Goal: Task Accomplishment & Management: Use online tool/utility

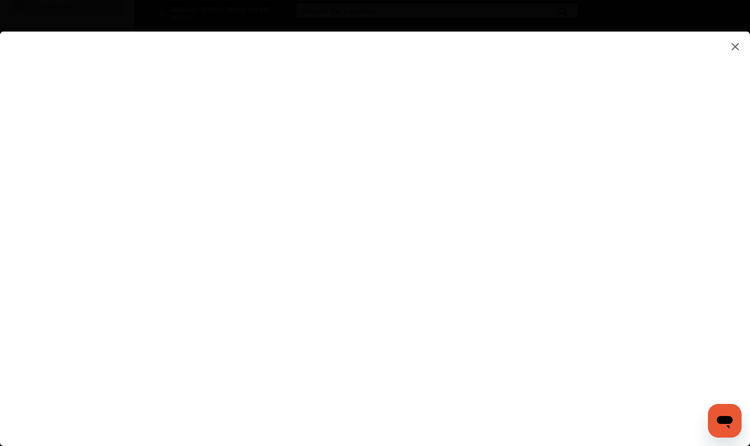
scroll to position [62, 0]
click at [454, 319] on flutter-view at bounding box center [375, 229] width 750 height 394
type input "**********"
click at [651, 379] on flutter-view "**********" at bounding box center [375, 229] width 750 height 394
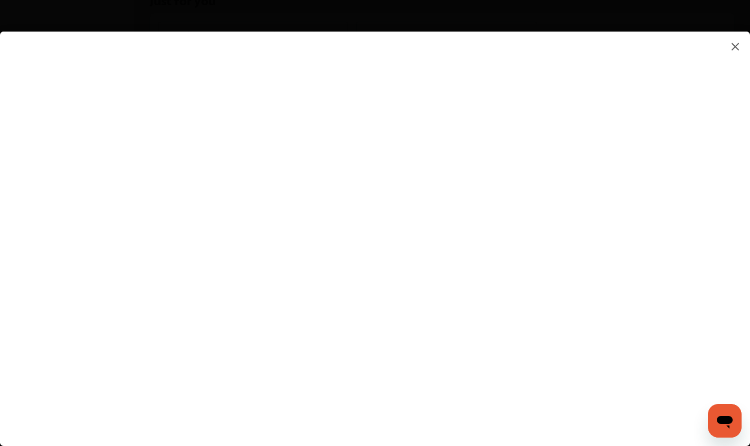
click at [499, 339] on flutter-view at bounding box center [375, 229] width 750 height 394
type textarea "**********"
click at [708, 303] on flutter-view "**********" at bounding box center [375, 229] width 750 height 394
click at [648, 296] on flutter-view at bounding box center [375, 229] width 750 height 394
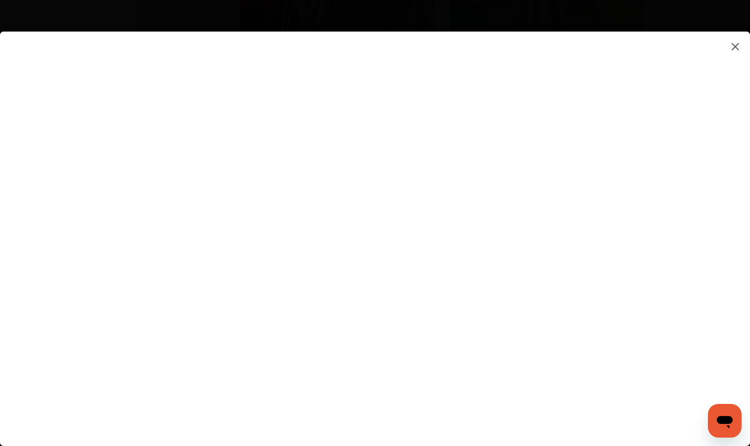
click at [655, 202] on flutter-view at bounding box center [375, 229] width 750 height 394
click at [706, 270] on flutter-view at bounding box center [375, 229] width 750 height 394
click at [700, 281] on flutter-view at bounding box center [375, 229] width 750 height 394
click at [711, 305] on flutter-view at bounding box center [375, 229] width 750 height 394
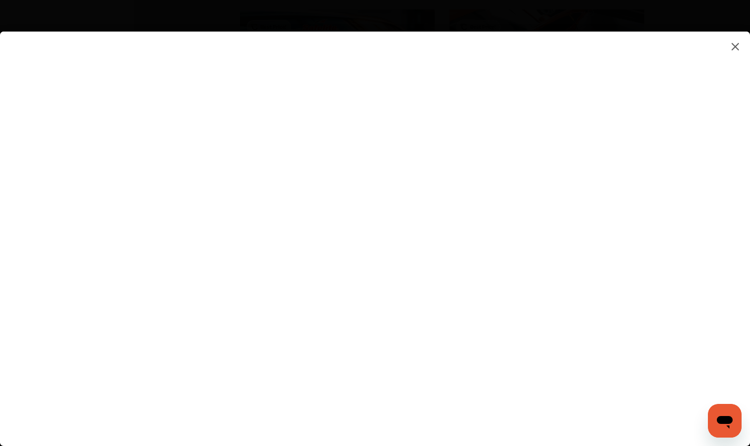
click at [711, 350] on flutter-view at bounding box center [375, 229] width 750 height 394
click at [708, 298] on flutter-view at bounding box center [375, 229] width 750 height 394
click at [646, 318] on flutter-view at bounding box center [375, 229] width 750 height 394
click at [699, 360] on flutter-view at bounding box center [375, 229] width 750 height 394
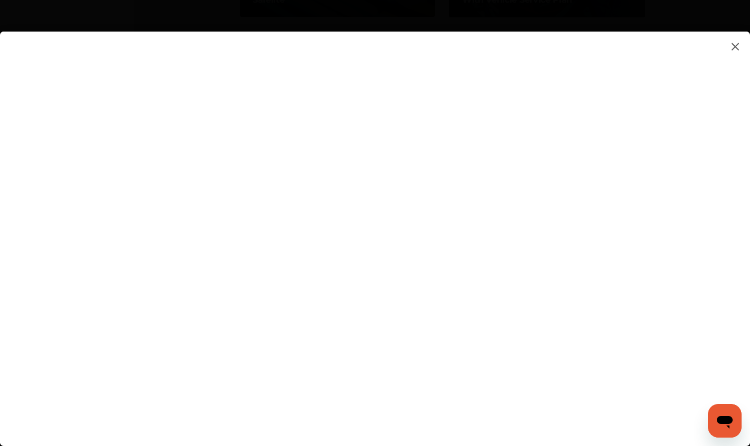
click at [743, 296] on flutter-view at bounding box center [375, 229] width 750 height 394
click at [741, 363] on flutter-view at bounding box center [375, 229] width 750 height 394
click at [649, 298] on flutter-view at bounding box center [375, 229] width 750 height 394
click at [526, 285] on flutter-view at bounding box center [375, 229] width 750 height 394
click at [383, 282] on flutter-view at bounding box center [375, 229] width 750 height 394
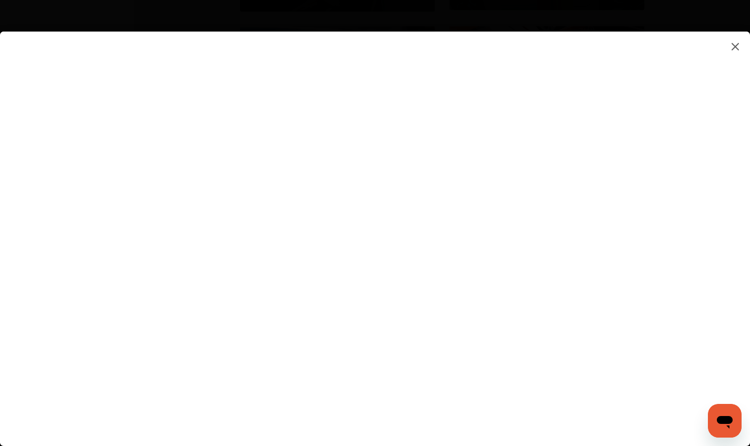
scroll to position [1365, 0]
click at [651, 148] on flutter-view at bounding box center [375, 229] width 750 height 394
click at [519, 188] on flutter-view "**********" at bounding box center [375, 229] width 750 height 394
type textarea "*"
type textarea "**********"
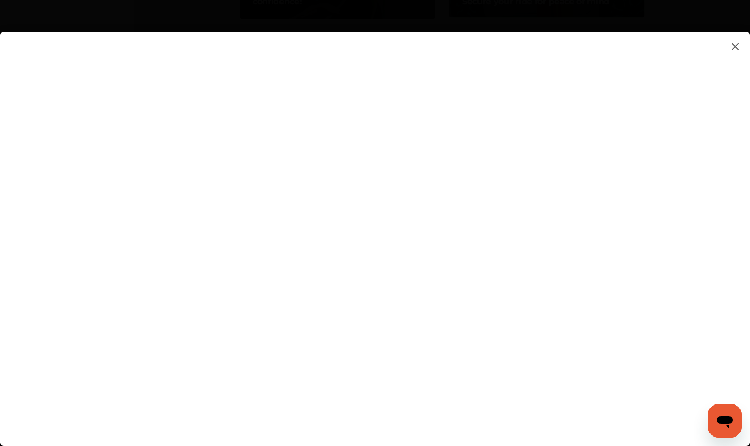
click at [671, 218] on flutter-view at bounding box center [375, 229] width 750 height 394
click at [671, 221] on flutter-view at bounding box center [375, 229] width 750 height 394
click at [559, 391] on flutter-view "*****" at bounding box center [375, 229] width 750 height 394
type input "*****"
click at [746, 385] on flutter-view at bounding box center [375, 229] width 750 height 394
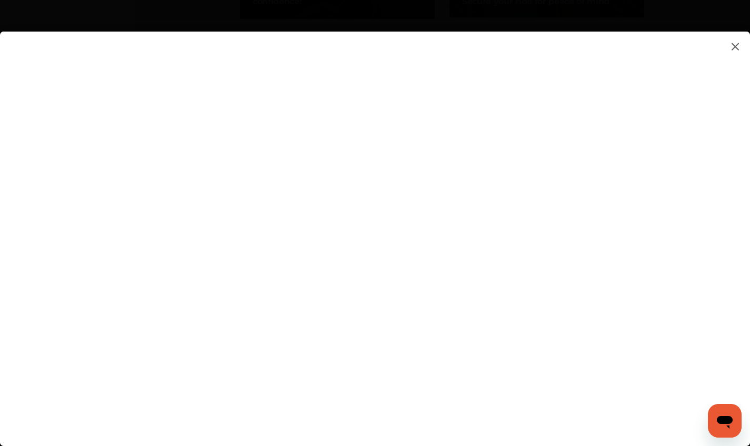
click at [649, 254] on flutter-view at bounding box center [375, 229] width 750 height 394
click at [572, 134] on flutter-view at bounding box center [375, 229] width 750 height 394
type input "*********"
click at [509, 175] on flutter-view "*********" at bounding box center [375, 229] width 750 height 394
click at [456, 247] on flutter-view at bounding box center [375, 229] width 750 height 394
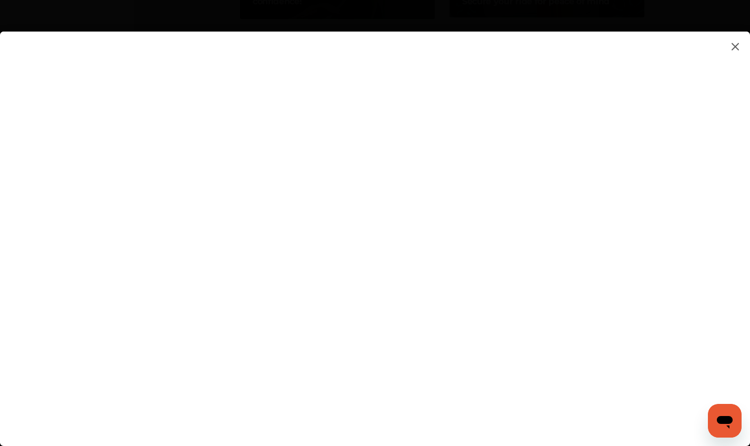
click at [412, 368] on flutter-view at bounding box center [375, 229] width 750 height 394
click at [522, 401] on flutter-view at bounding box center [375, 229] width 750 height 394
click at [526, 418] on flutter-view at bounding box center [375, 229] width 750 height 394
click at [558, 417] on flutter-view at bounding box center [375, 229] width 750 height 394
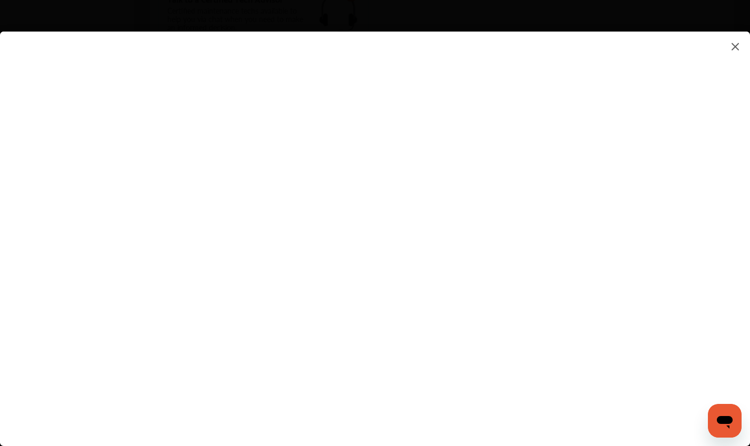
scroll to position [939, 0]
click at [744, 195] on flutter-view at bounding box center [375, 229] width 750 height 394
click at [713, 202] on flutter-view at bounding box center [375, 229] width 750 height 394
click at [616, 103] on flutter-view at bounding box center [375, 229] width 750 height 394
click at [742, 181] on flutter-view at bounding box center [375, 229] width 750 height 394
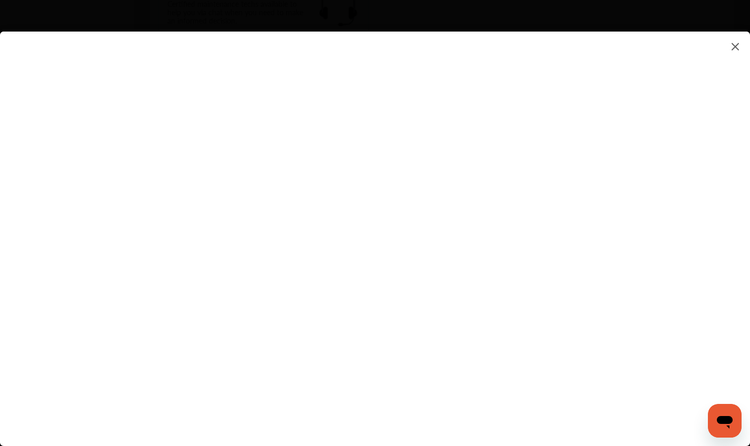
click at [745, 212] on flutter-view at bounding box center [375, 229] width 750 height 394
click at [706, 169] on flutter-view at bounding box center [375, 229] width 750 height 394
click at [652, 115] on flutter-view at bounding box center [375, 229] width 750 height 394
click at [688, 155] on flutter-view at bounding box center [375, 229] width 750 height 394
click at [684, 222] on flutter-view at bounding box center [375, 229] width 750 height 394
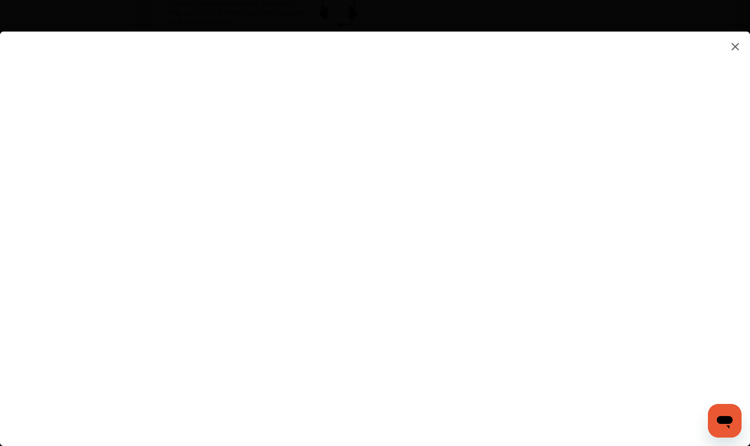
click at [681, 245] on flutter-view at bounding box center [375, 229] width 750 height 394
click at [689, 263] on flutter-view at bounding box center [375, 229] width 750 height 394
click at [747, 168] on flutter-view at bounding box center [375, 229] width 750 height 394
click at [714, 166] on flutter-view at bounding box center [375, 229] width 750 height 394
click at [701, 146] on flutter-view at bounding box center [375, 229] width 750 height 394
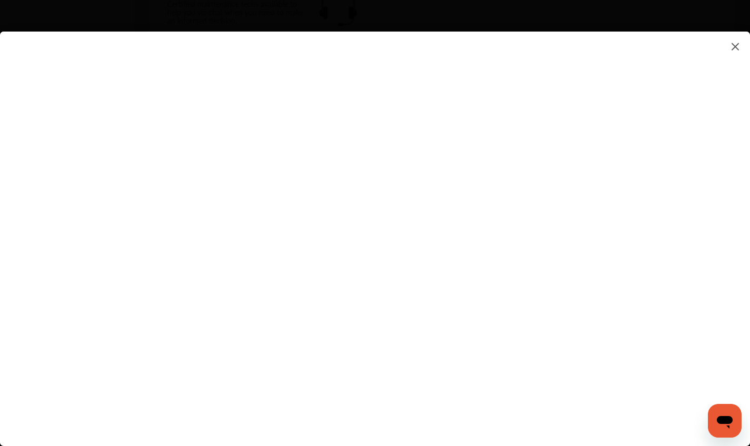
click at [596, 135] on flutter-view "**********" at bounding box center [375, 229] width 750 height 394
click at [663, 206] on flutter-view at bounding box center [375, 229] width 750 height 394
click at [374, 168] on flutter-view at bounding box center [375, 229] width 750 height 394
click at [399, 184] on flutter-view at bounding box center [375, 229] width 750 height 394
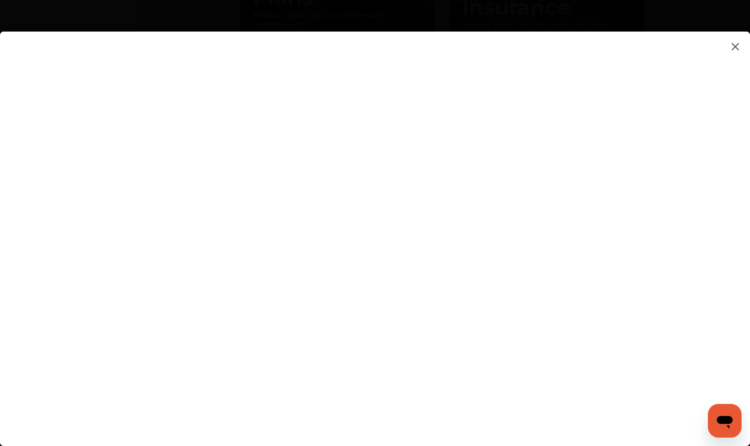
click at [399, 184] on flutter-view at bounding box center [375, 229] width 750 height 394
click at [661, 174] on flutter-view at bounding box center [375, 229] width 750 height 394
click at [520, 158] on flutter-view at bounding box center [375, 229] width 750 height 394
click at [656, 179] on flutter-view at bounding box center [375, 229] width 750 height 394
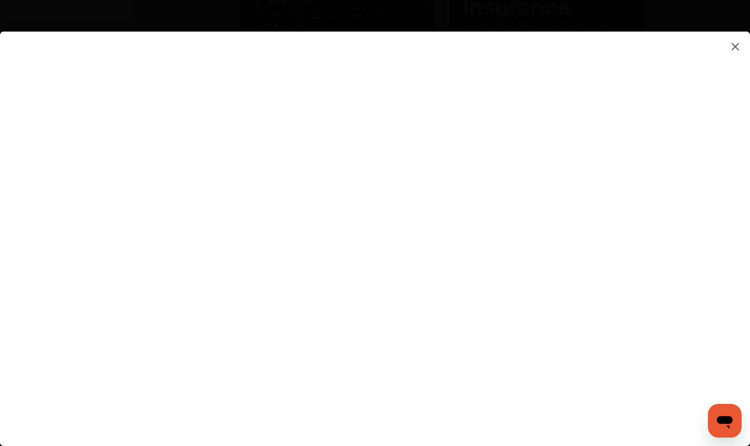
click at [512, 141] on flutter-view at bounding box center [375, 229] width 750 height 394
type textarea "*"
click at [449, 142] on textarea "**********" at bounding box center [528, 142] width 219 height 14
click at [451, 140] on textarea "******" at bounding box center [528, 142] width 219 height 14
type textarea "**********"
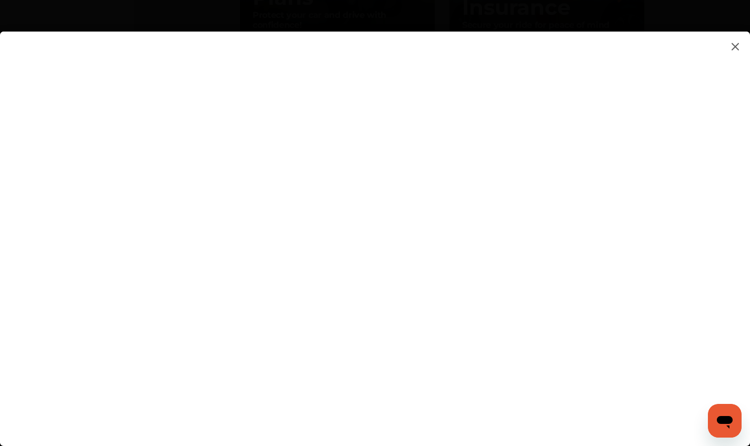
click at [685, 168] on flutter-view at bounding box center [375, 229] width 750 height 394
click at [650, 139] on flutter-view at bounding box center [375, 229] width 750 height 394
click at [495, 149] on flutter-view at bounding box center [375, 229] width 750 height 394
type textarea "**********"
click at [499, 185] on flutter-view "**********" at bounding box center [375, 229] width 750 height 394
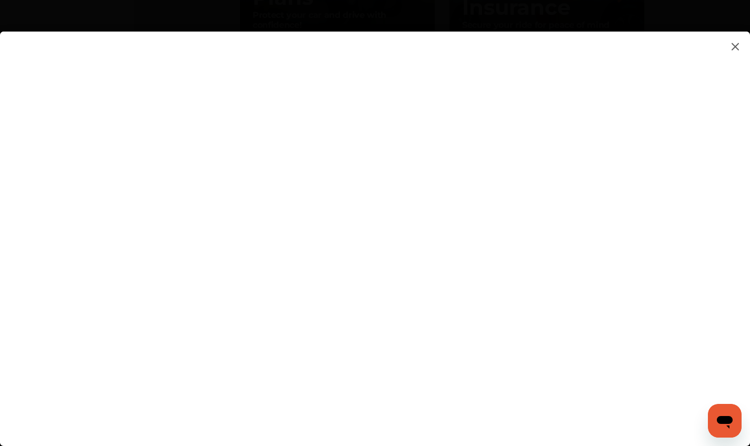
click at [452, 190] on flutter-view at bounding box center [375, 229] width 750 height 394
click at [418, 185] on flutter-view "******" at bounding box center [375, 229] width 750 height 394
type input "**********"
click at [720, 316] on flutter-view at bounding box center [375, 229] width 750 height 394
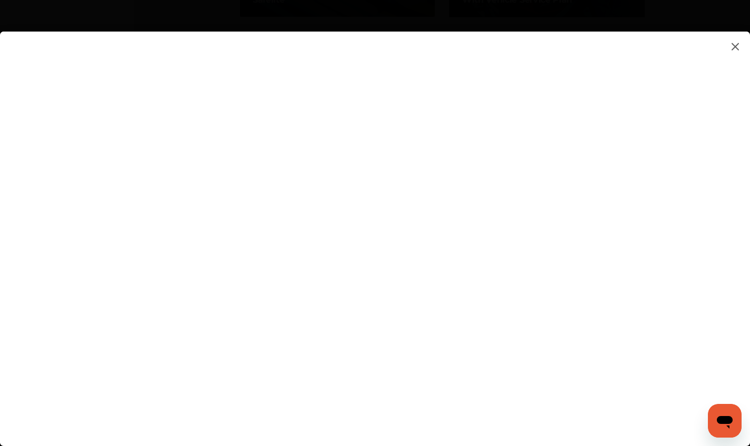
click at [746, 427] on div at bounding box center [375, 239] width 750 height 415
click at [536, 396] on flutter-view at bounding box center [375, 229] width 750 height 394
click at [746, 79] on flutter-view at bounding box center [375, 229] width 750 height 394
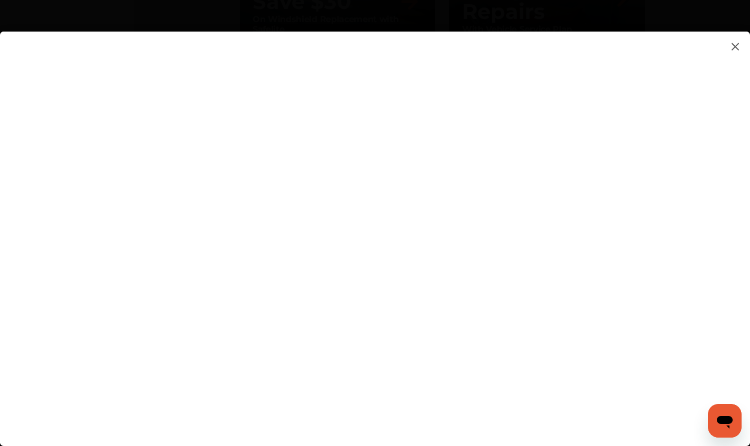
scroll to position [1527, 0]
click at [735, 45] on img at bounding box center [735, 46] width 13 height 13
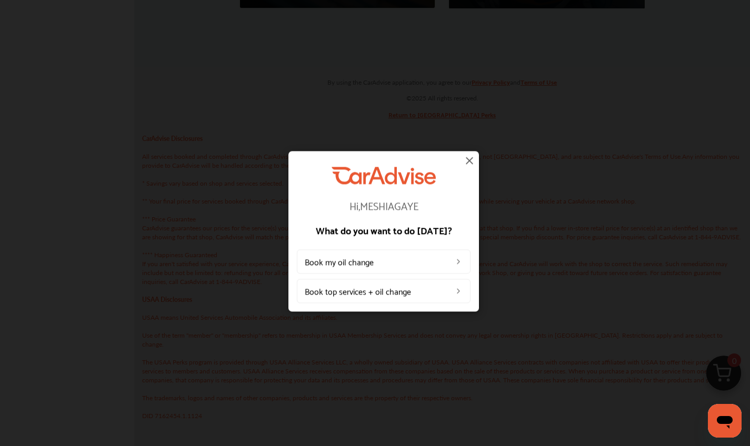
scroll to position [1443, 0]
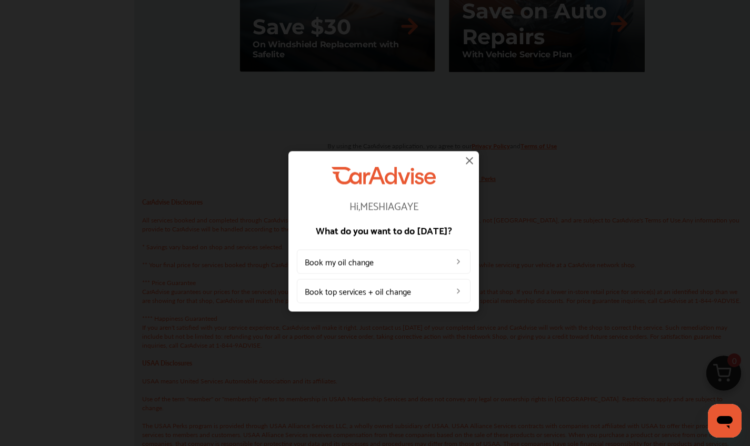
click at [468, 160] on img at bounding box center [469, 160] width 13 height 13
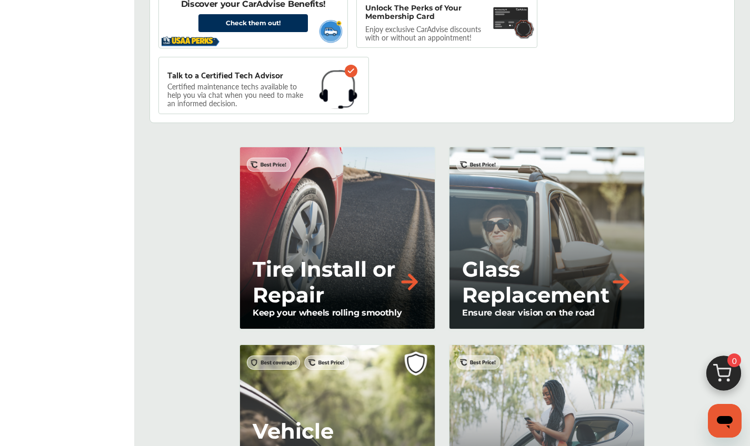
scroll to position [777, 0]
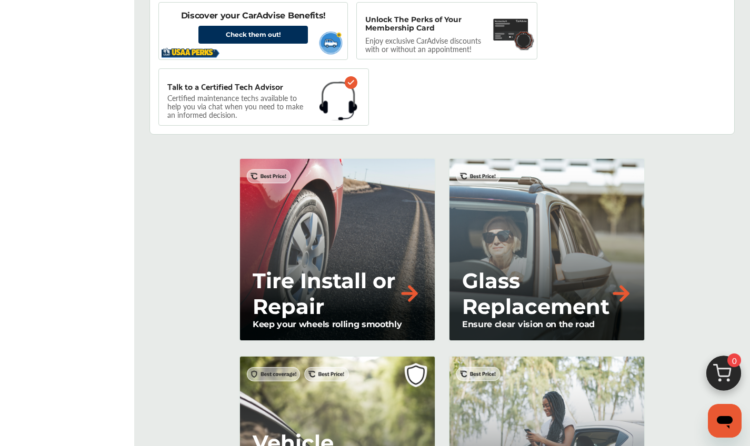
click at [400, 288] on img at bounding box center [409, 293] width 23 height 23
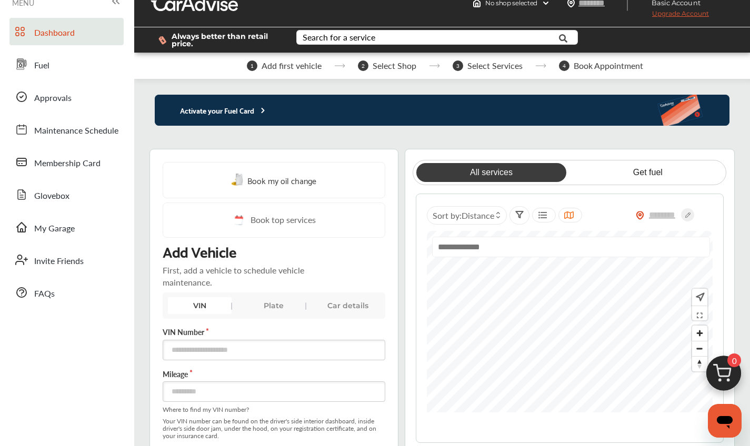
scroll to position [0, 0]
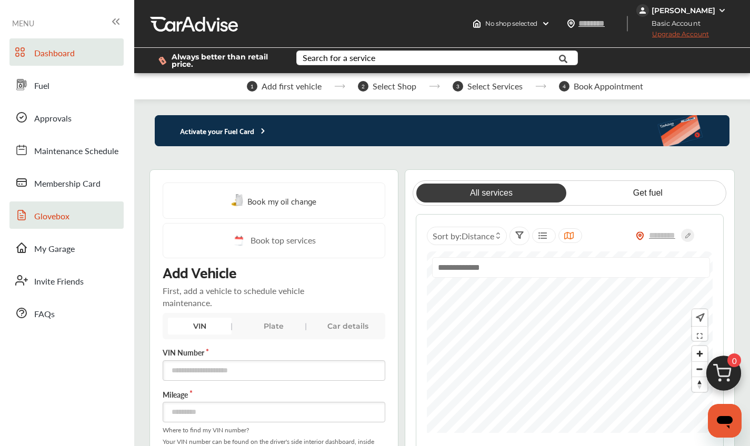
click at [61, 213] on span "Glovebox" at bounding box center [51, 217] width 35 height 14
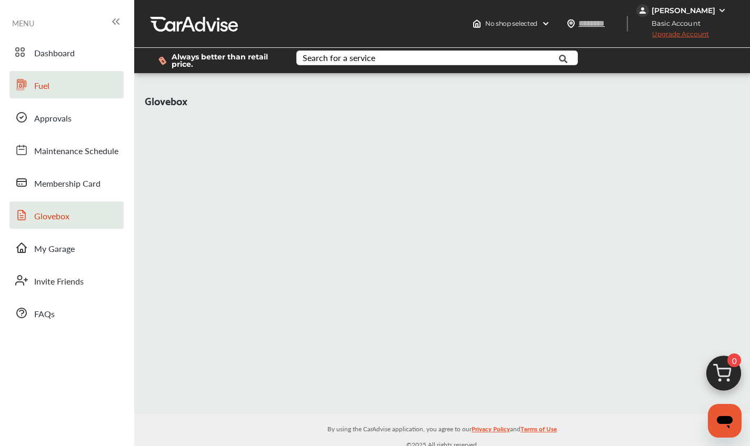
click at [51, 89] on link "Fuel" at bounding box center [66, 84] width 114 height 27
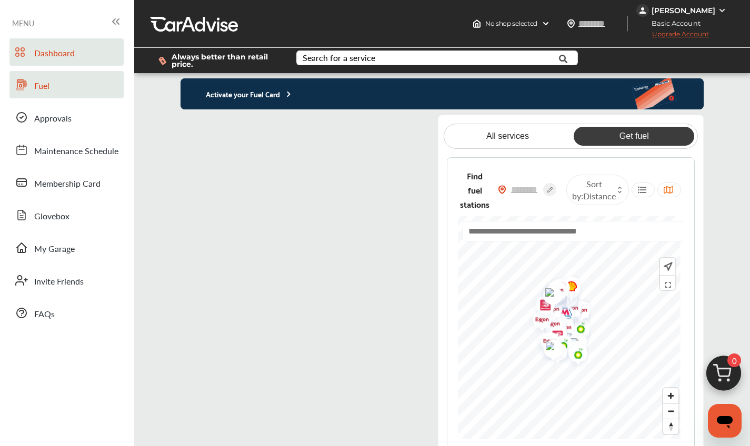
click at [48, 56] on span "Dashboard" at bounding box center [54, 54] width 41 height 14
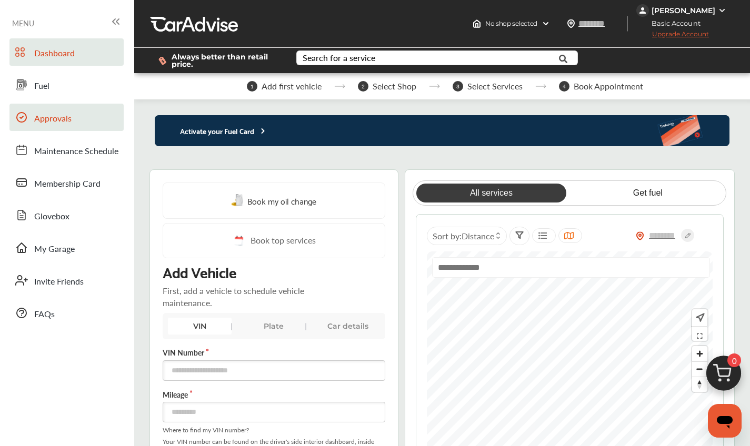
click at [55, 114] on span "Approvals" at bounding box center [52, 119] width 37 height 14
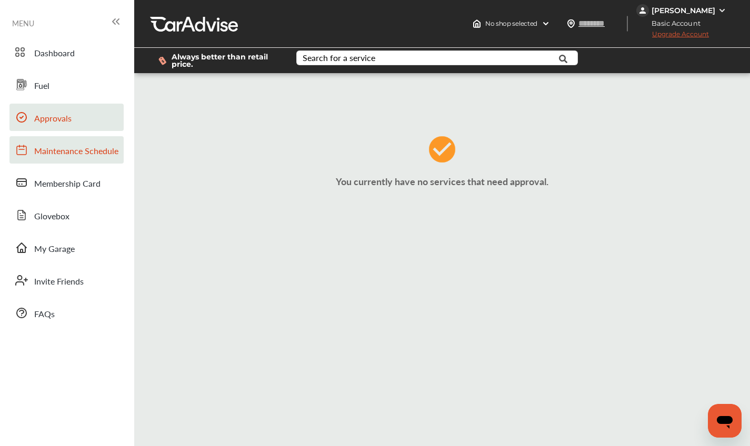
click at [45, 154] on span "Maintenance Schedule" at bounding box center [76, 152] width 84 height 14
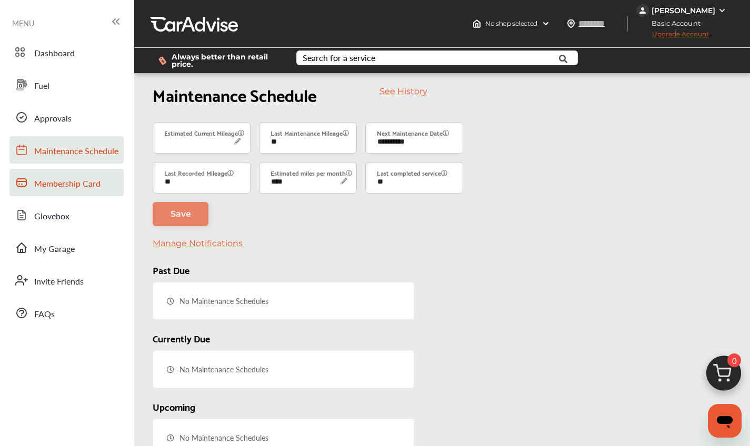
click at [69, 182] on span "Membership Card" at bounding box center [67, 184] width 66 height 14
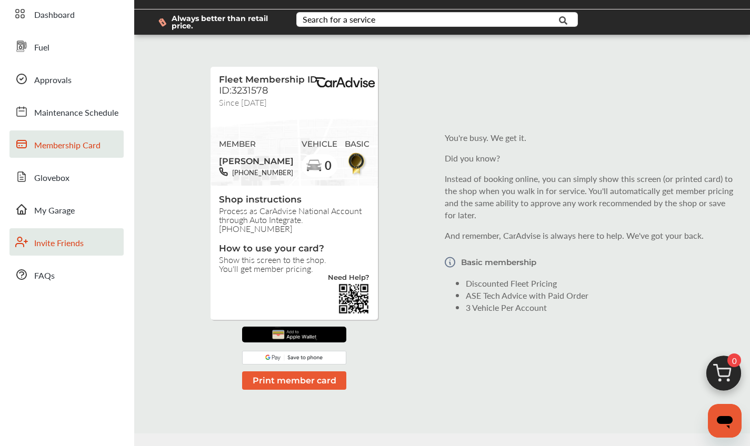
scroll to position [8, 0]
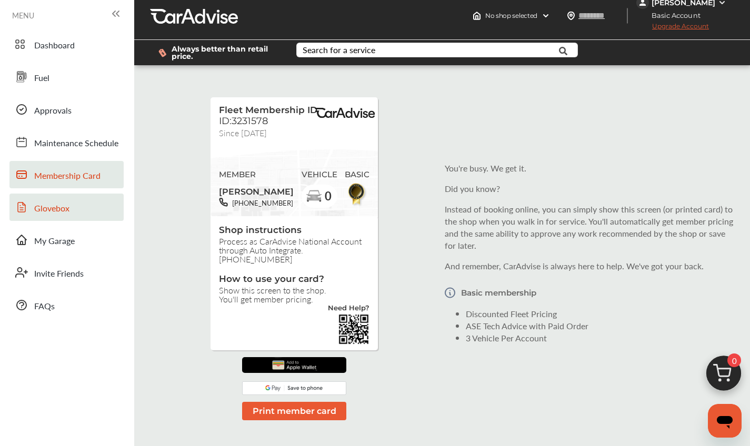
click at [43, 212] on span "Glovebox" at bounding box center [51, 209] width 35 height 14
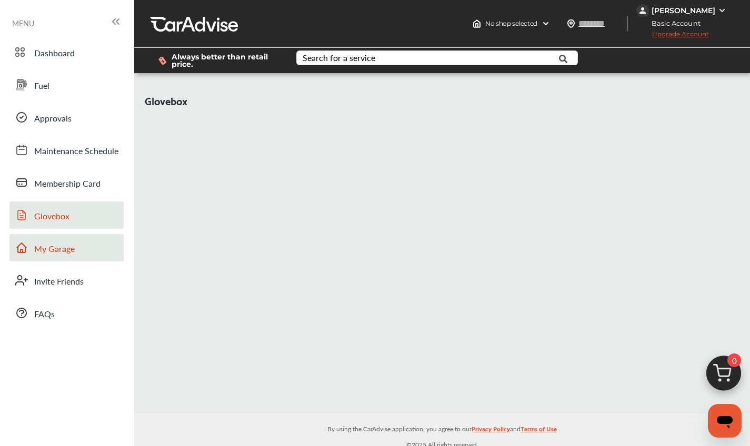
click at [52, 251] on span "My Garage" at bounding box center [54, 250] width 41 height 14
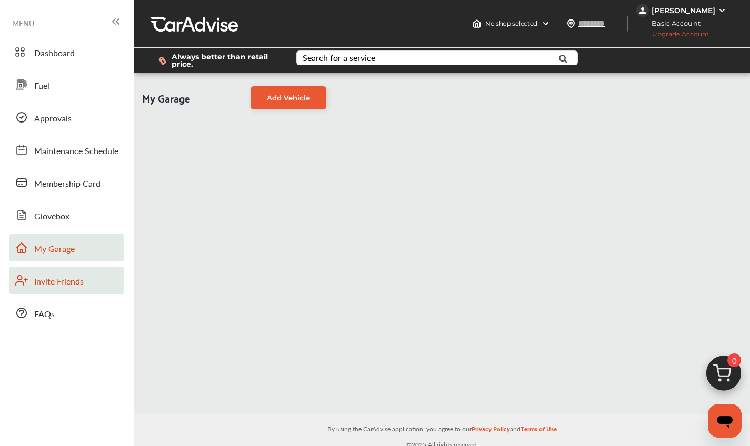
click at [59, 281] on span "Invite Friends" at bounding box center [58, 282] width 49 height 14
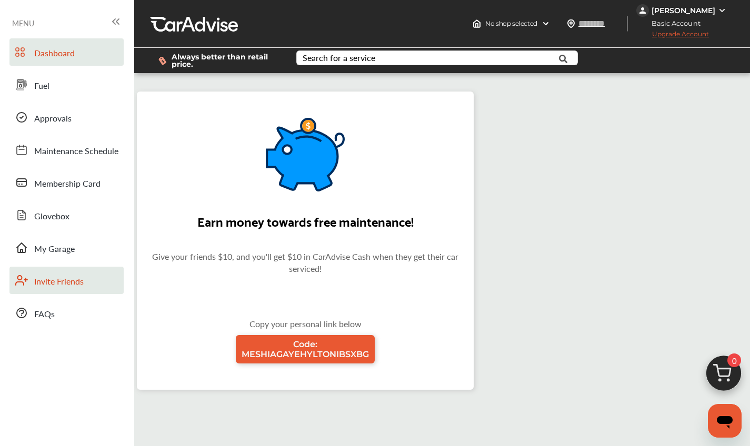
click at [64, 59] on span "Dashboard" at bounding box center [54, 54] width 41 height 14
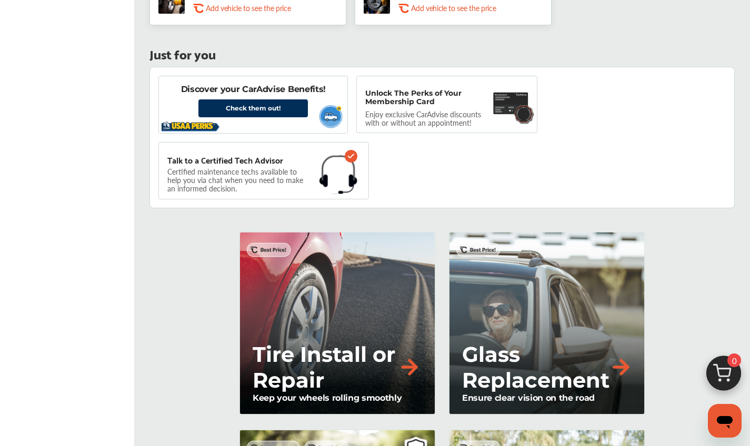
scroll to position [706, 0]
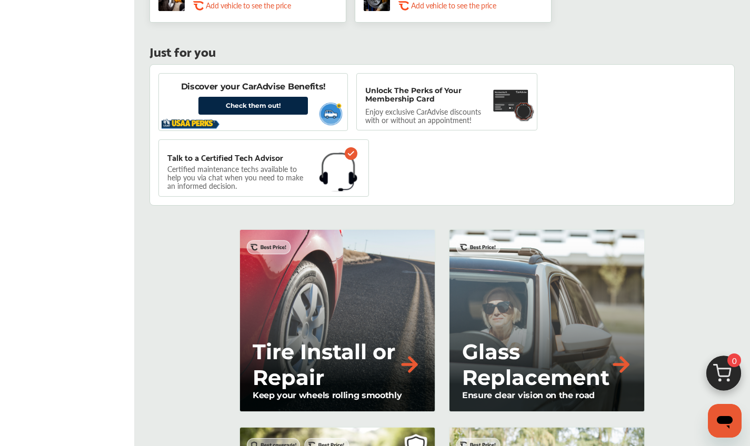
click at [239, 107] on link "Check them out!" at bounding box center [252, 106] width 109 height 18
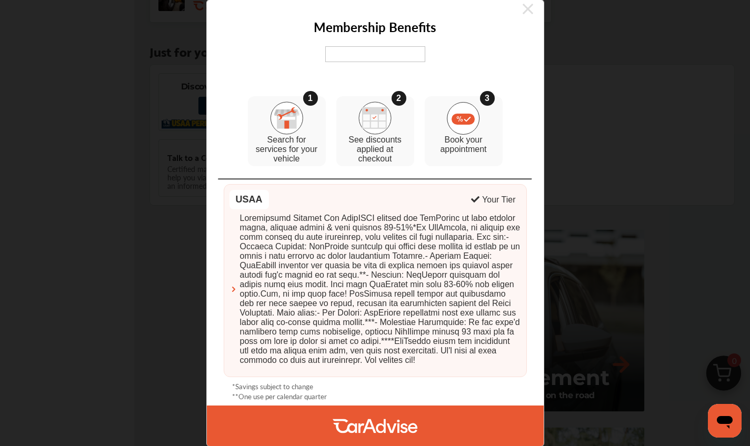
scroll to position [23, 0]
click at [320, 422] on div at bounding box center [375, 426] width 337 height 41
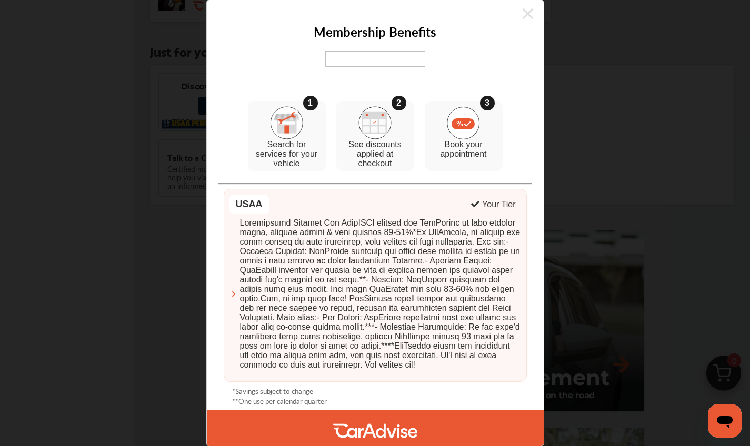
click at [522, 19] on icon at bounding box center [527, 13] width 11 height 17
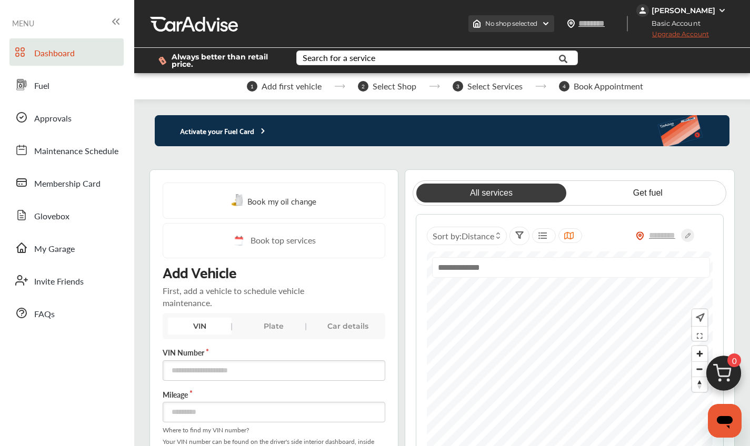
click at [520, 27] on div "No shop selected" at bounding box center [511, 23] width 86 height 17
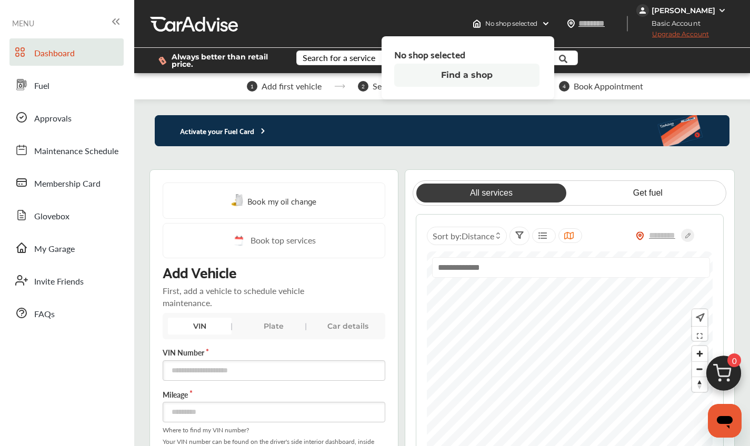
click at [469, 74] on button "Find a shop" at bounding box center [466, 75] width 145 height 23
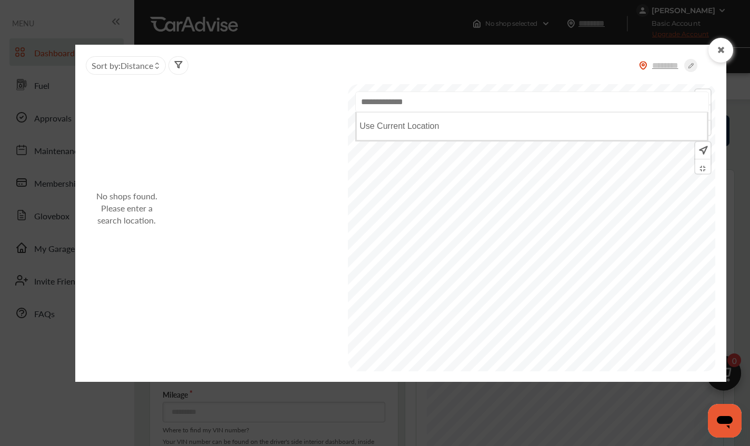
click at [406, 104] on input "text" at bounding box center [532, 102] width 354 height 21
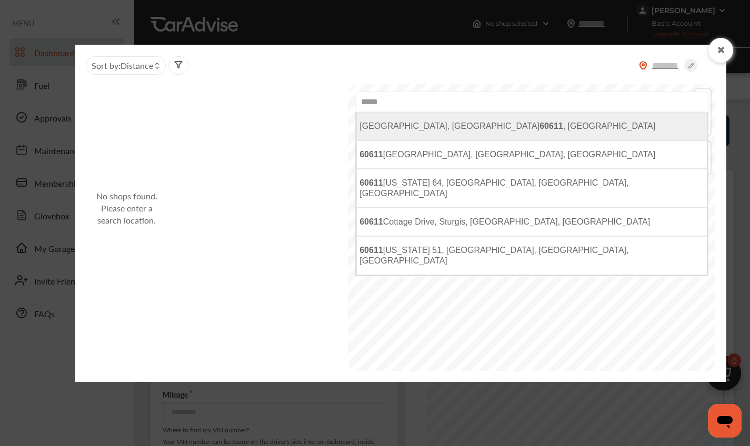
click at [447, 124] on span "[GEOGRAPHIC_DATA], IL 60611 , [GEOGRAPHIC_DATA]" at bounding box center [507, 126] width 296 height 9
type input "**********"
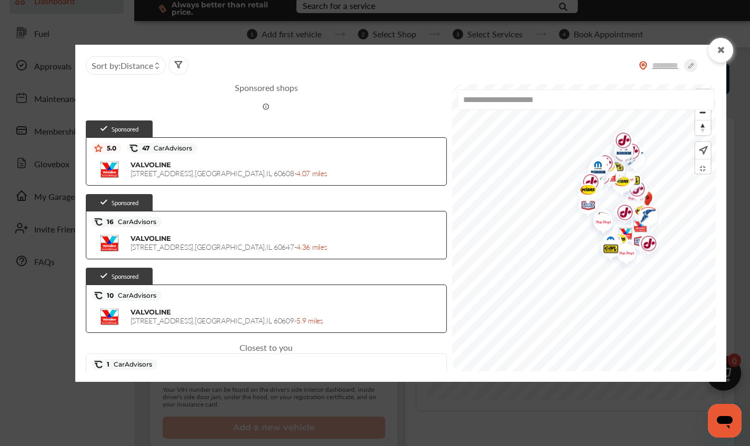
click at [719, 48] on icon at bounding box center [721, 50] width 10 height 8
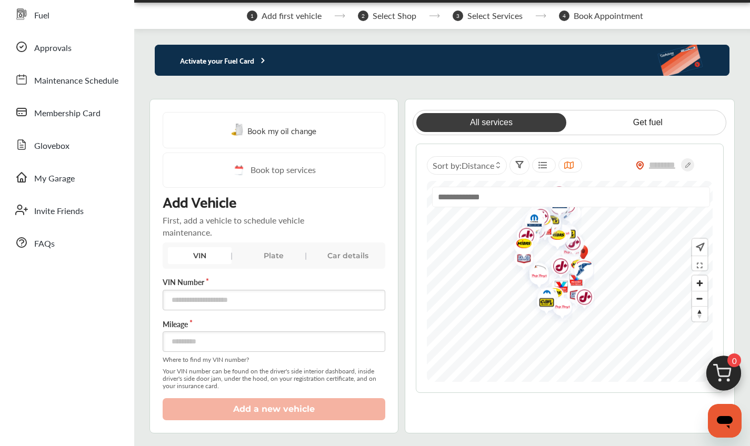
scroll to position [38, 0]
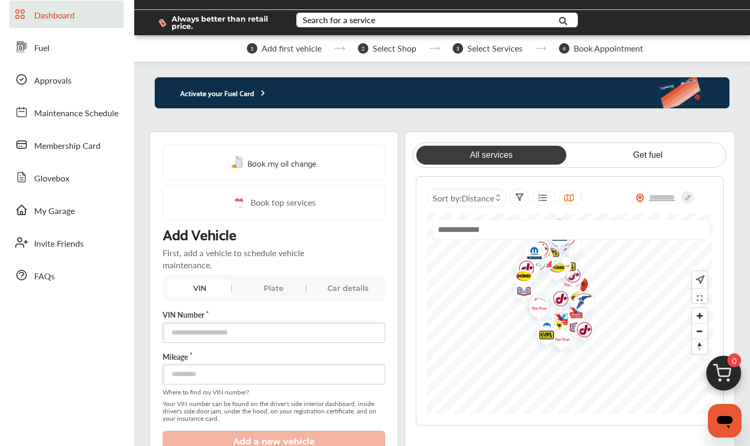
click at [295, 202] on span "Book top services" at bounding box center [282, 202] width 65 height 13
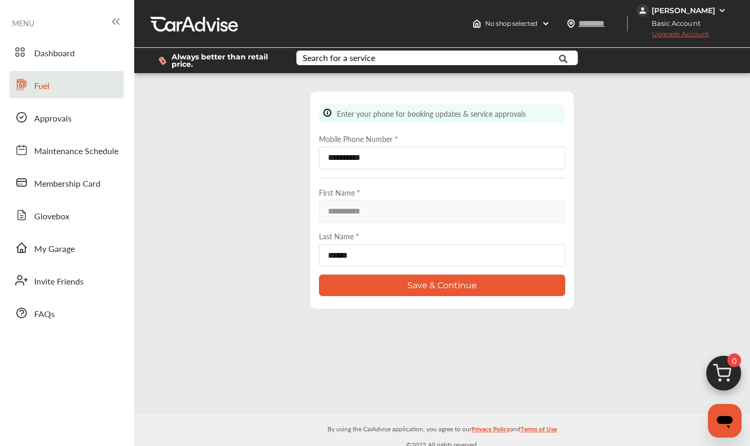
click at [60, 90] on link "Fuel" at bounding box center [66, 84] width 114 height 27
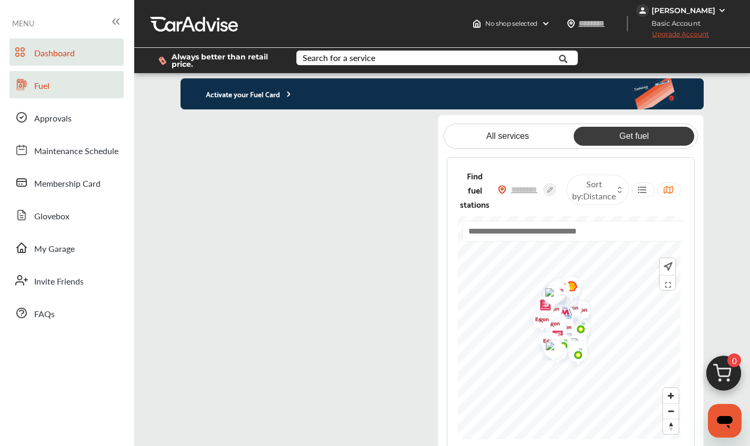
click at [66, 57] on span "Dashboard" at bounding box center [54, 54] width 41 height 14
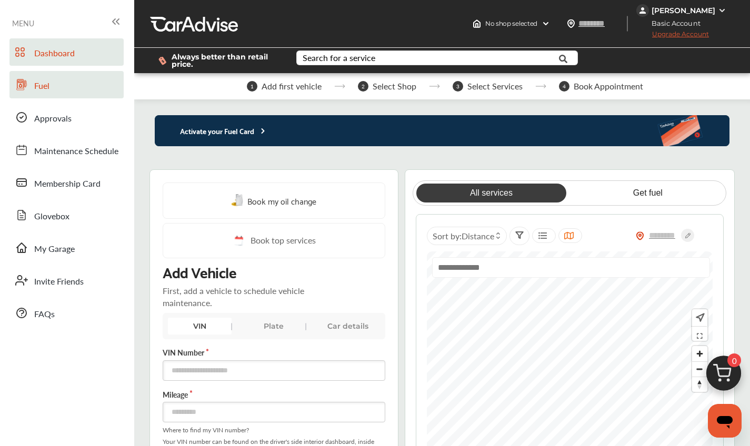
click at [69, 85] on link "Fuel" at bounding box center [66, 84] width 114 height 27
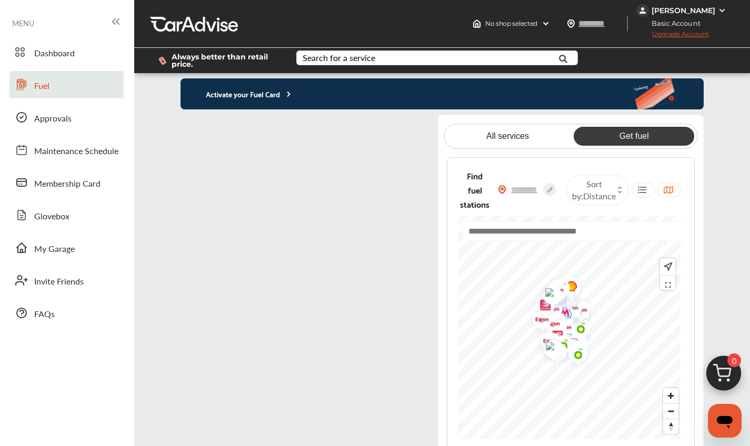
click at [381, 127] on flutter-view at bounding box center [302, 281] width 245 height 333
click at [286, 229] on flutter-view at bounding box center [302, 281] width 245 height 333
click at [192, 129] on flutter-view at bounding box center [302, 281] width 245 height 333
click at [195, 127] on flutter-view at bounding box center [302, 281] width 245 height 333
click at [59, 113] on span "Approvals" at bounding box center [52, 119] width 37 height 14
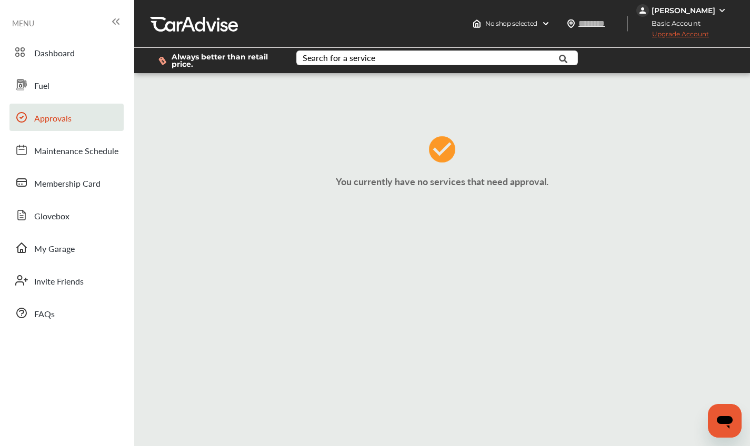
click at [27, 23] on span "MENU" at bounding box center [23, 23] width 22 height 8
